Goal: Transaction & Acquisition: Purchase product/service

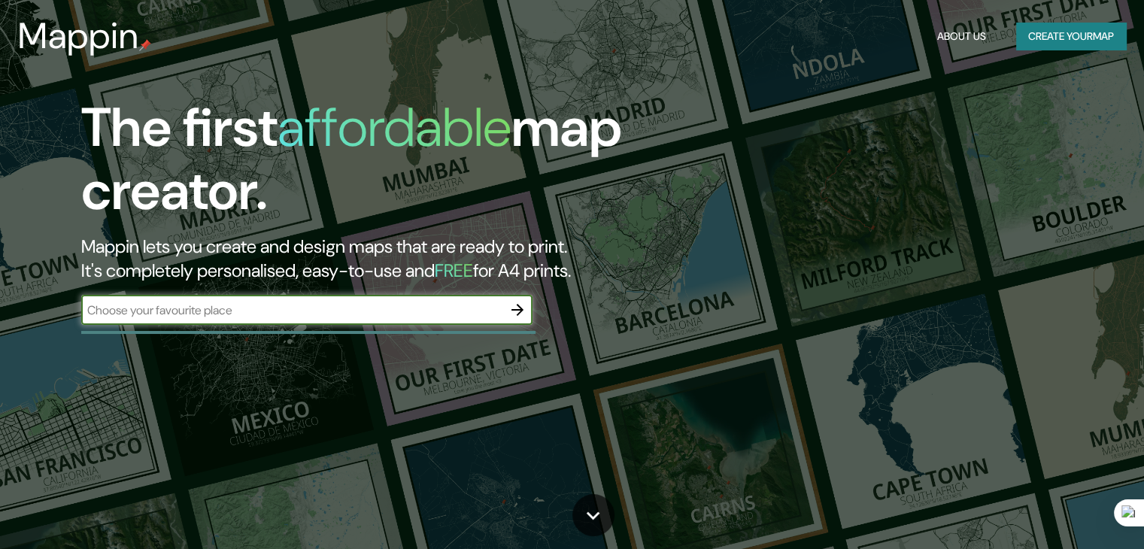
type input "[GEOGRAPHIC_DATA]"
click at [523, 314] on icon "button" at bounding box center [517, 310] width 18 height 18
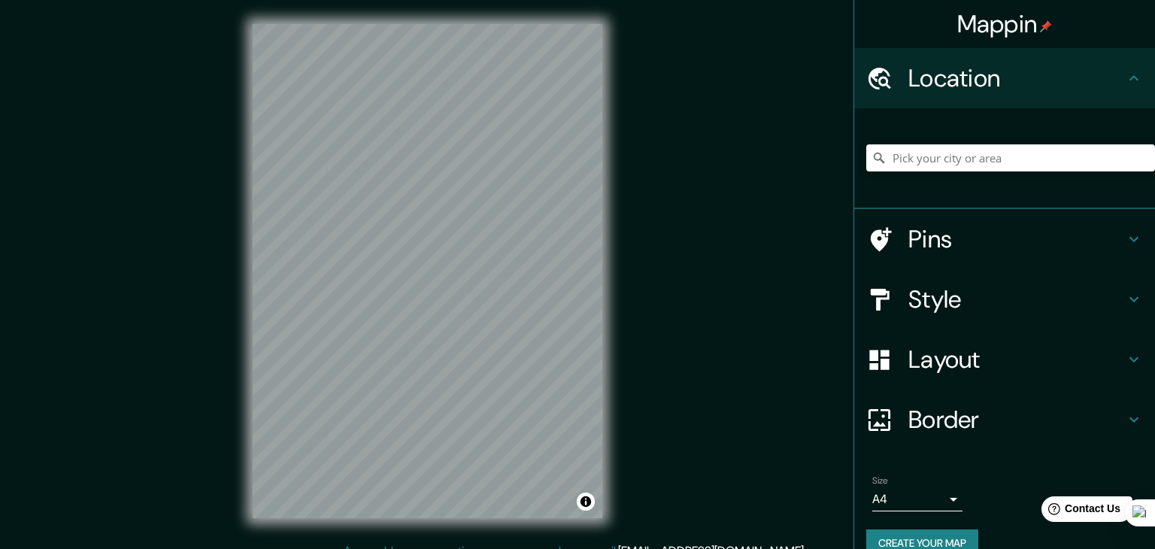
click at [916, 501] on body "Mappin Location Pins Style Layout Border Choose a border. Hint : you can make l…" at bounding box center [577, 274] width 1155 height 549
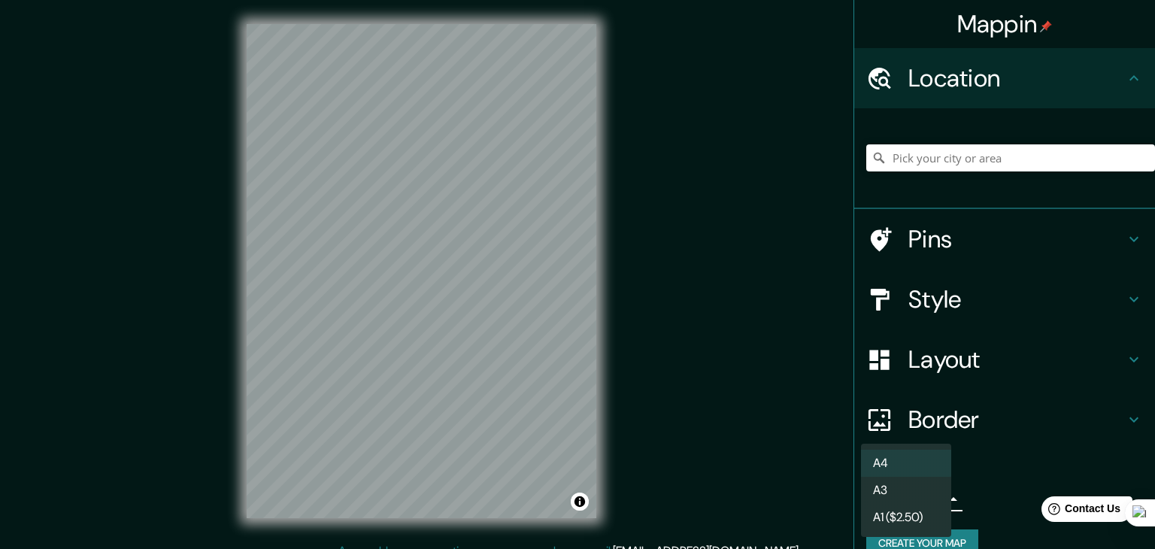
click at [908, 501] on li "A3" at bounding box center [906, 490] width 90 height 27
type input "a4"
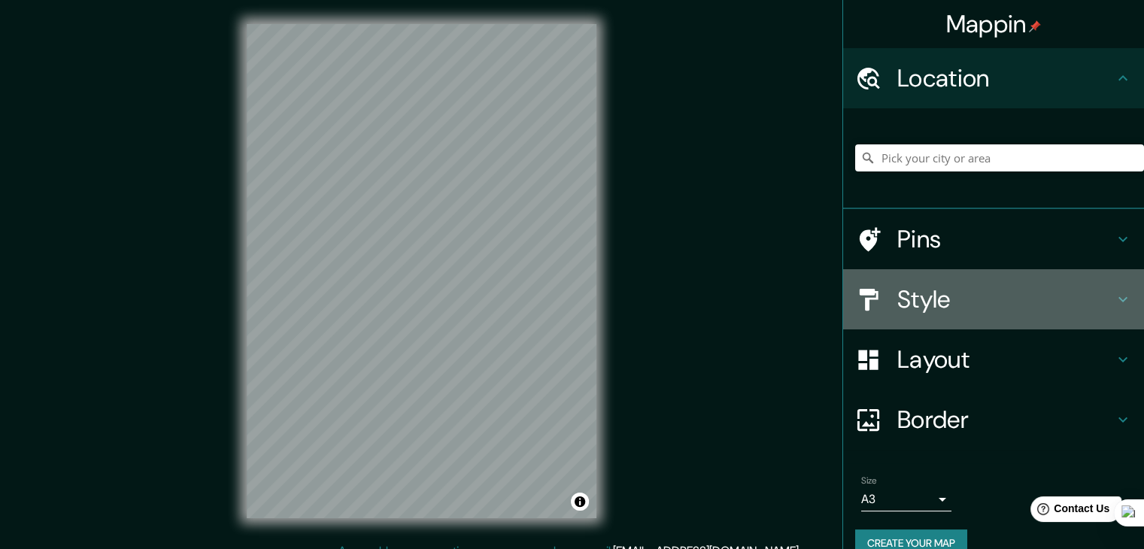
click at [1013, 295] on h4 "Style" at bounding box center [1005, 299] width 217 height 30
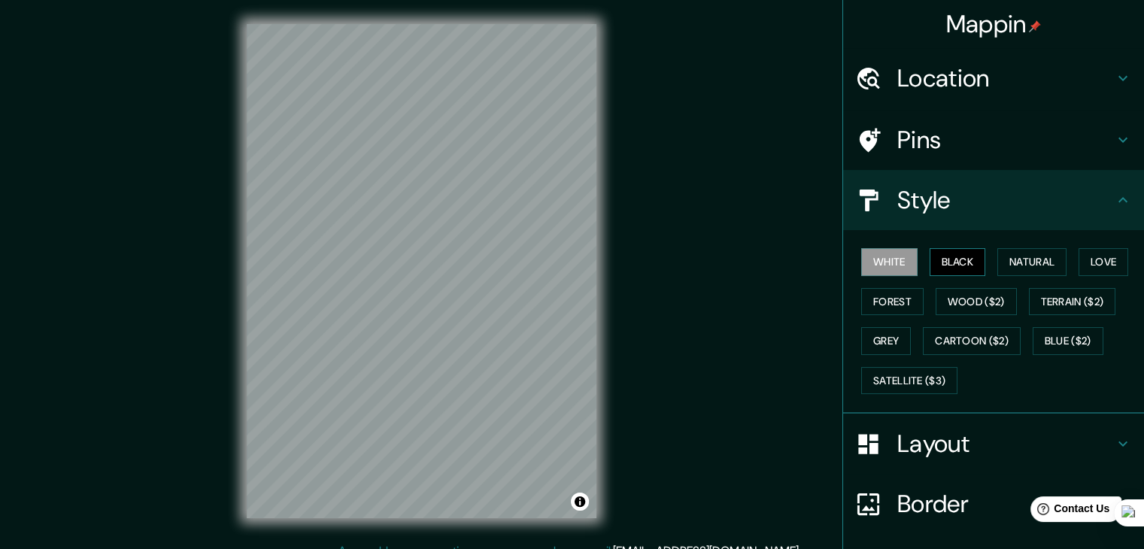
click at [944, 264] on button "Black" at bounding box center [957, 262] width 56 height 28
click at [998, 259] on button "Natural" at bounding box center [1031, 262] width 69 height 28
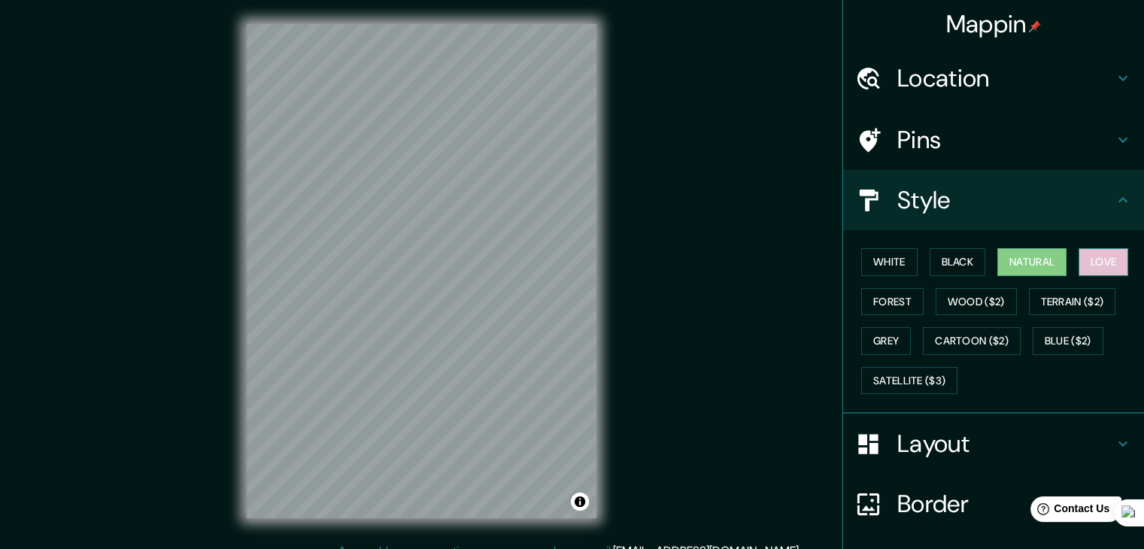
click at [1091, 259] on button "Love" at bounding box center [1103, 262] width 50 height 28
click at [892, 299] on button "Forest" at bounding box center [892, 302] width 62 height 28
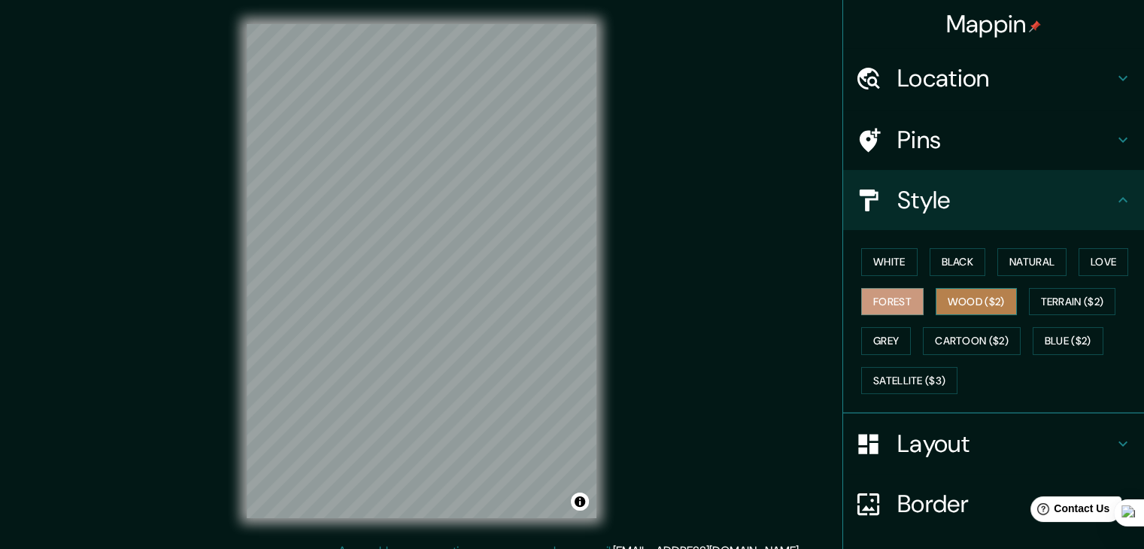
click at [959, 298] on button "Wood ($2)" at bounding box center [975, 302] width 81 height 28
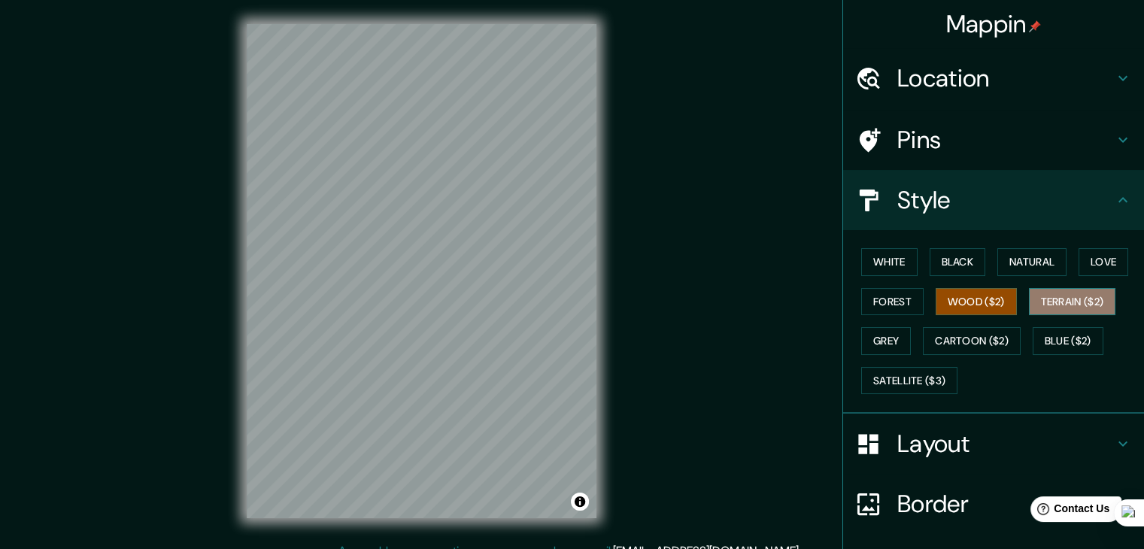
click at [1041, 295] on button "Terrain ($2)" at bounding box center [1071, 302] width 87 height 28
click at [896, 338] on button "Grey" at bounding box center [886, 341] width 50 height 28
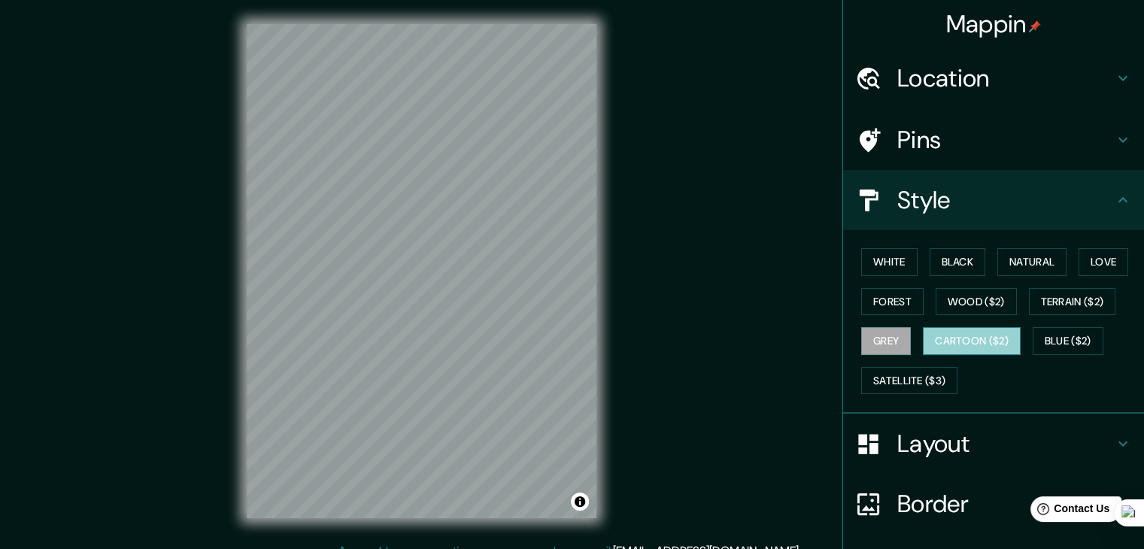
click at [927, 337] on button "Cartoon ($2)" at bounding box center [971, 341] width 98 height 28
click at [1044, 338] on button "Blue ($2)" at bounding box center [1067, 341] width 71 height 28
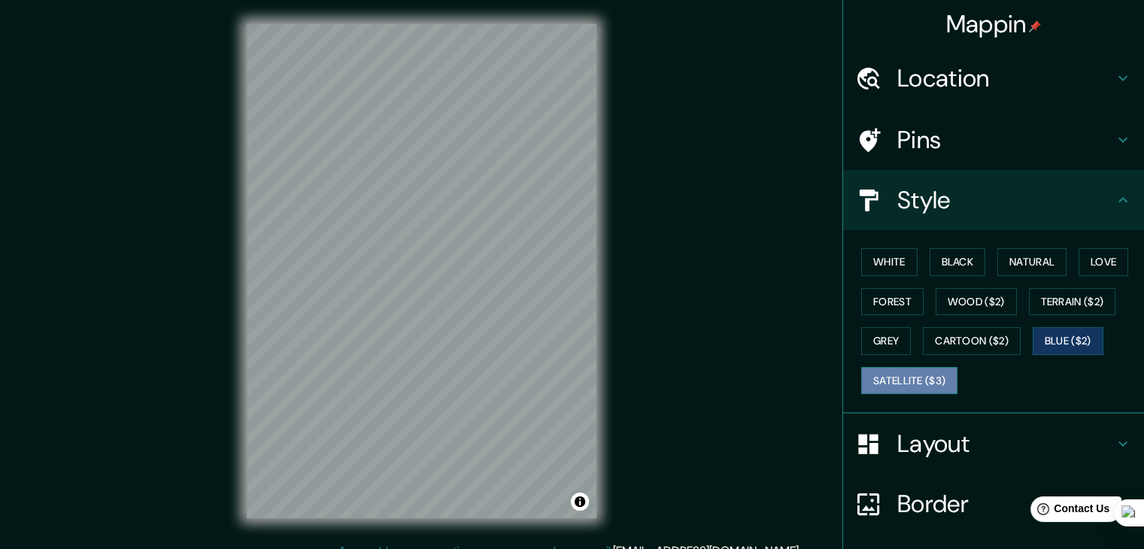
click at [906, 368] on button "Satellite ($3)" at bounding box center [909, 381] width 96 height 28
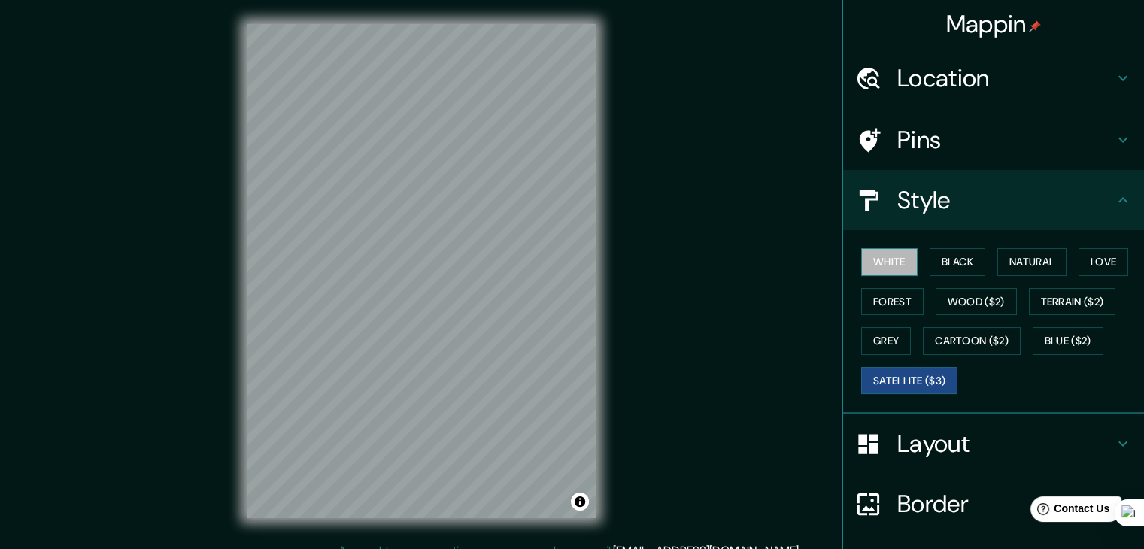
click at [877, 265] on button "White" at bounding box center [889, 262] width 56 height 28
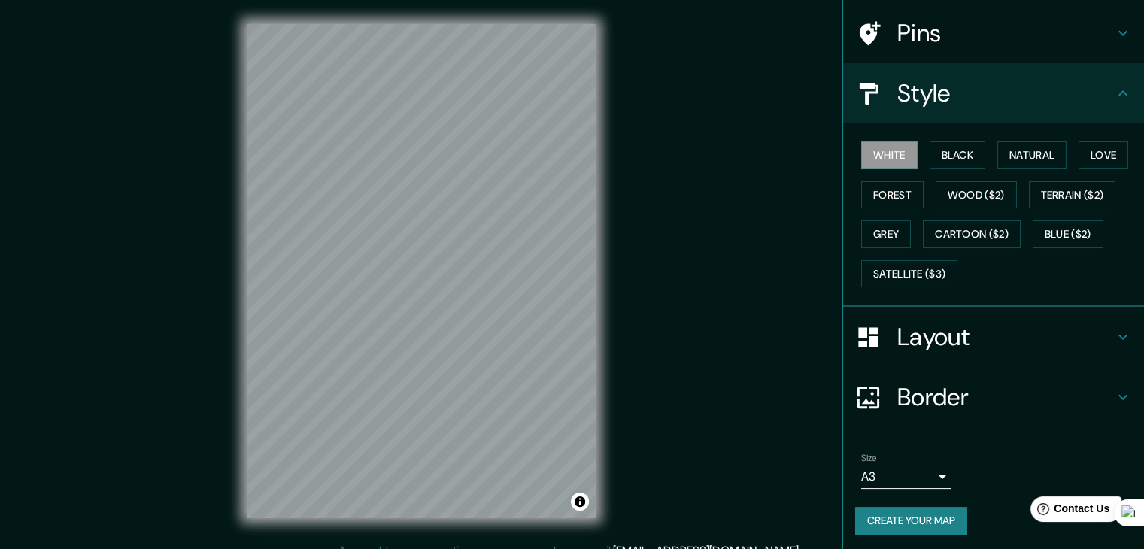
scroll to position [108, 0]
click at [917, 509] on button "Create your map" at bounding box center [911, 519] width 112 height 28
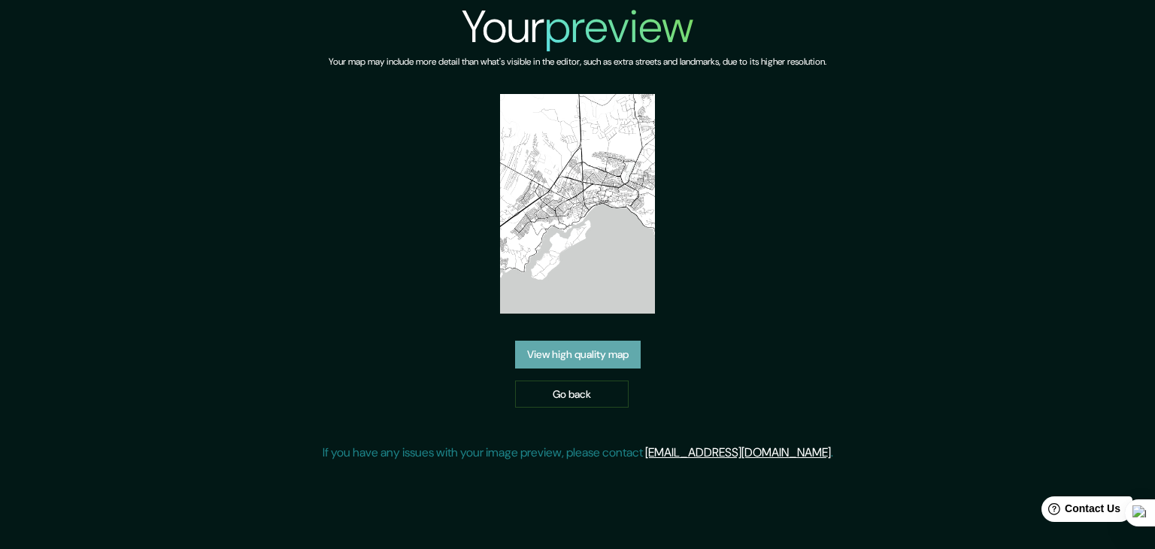
click at [600, 360] on link "View high quality map" at bounding box center [578, 355] width 126 height 28
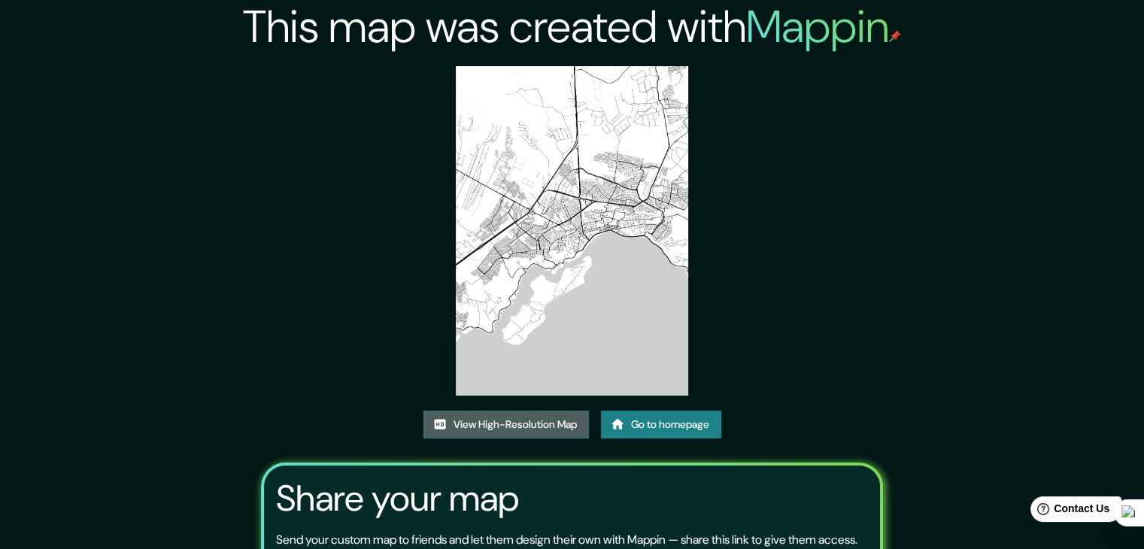
click at [510, 421] on link "View High-Resolution Map" at bounding box center [505, 424] width 165 height 28
